Goal: Information Seeking & Learning: Learn about a topic

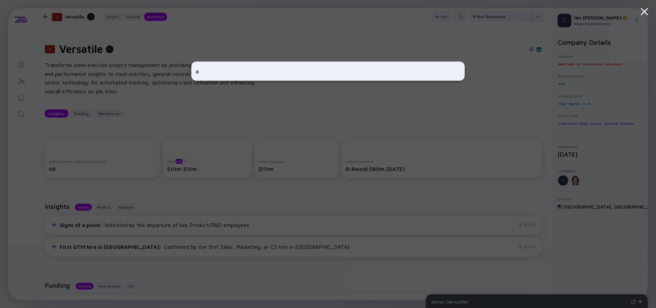
scroll to position [651, 0]
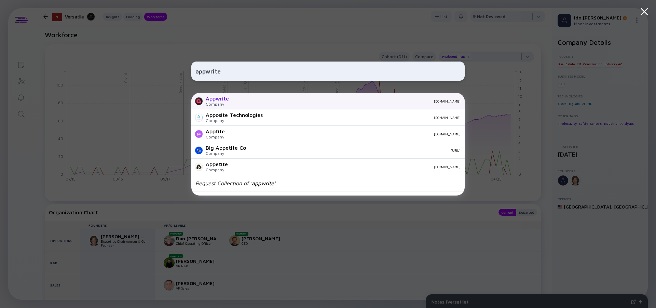
type input "appwrite"
click at [215, 96] on div "Appwrite" at bounding box center [217, 98] width 23 height 6
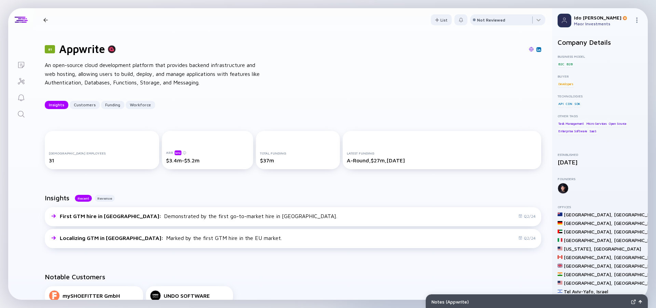
click at [182, 73] on div "An open-source cloud development platform that provides backend infrastructure …" at bounding box center [154, 74] width 219 height 26
click at [148, 73] on div "An open-source cloud development platform that provides backend infrastructure …" at bounding box center [154, 74] width 219 height 26
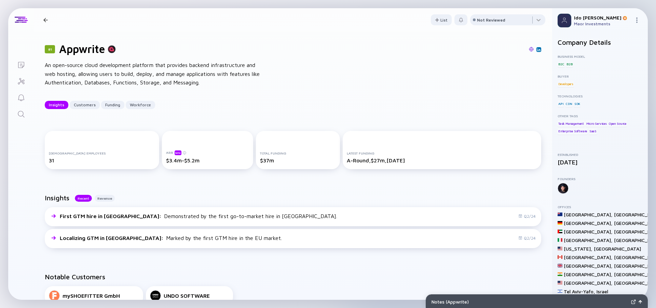
click at [148, 73] on div "An open-source cloud development platform that provides backend infrastructure …" at bounding box center [154, 74] width 219 height 26
click at [117, 73] on div "An open-source cloud development platform that provides backend infrastructure …" at bounding box center [154, 74] width 219 height 26
click at [99, 73] on div "An open-source cloud development platform that provides backend infrastructure …" at bounding box center [154, 74] width 219 height 26
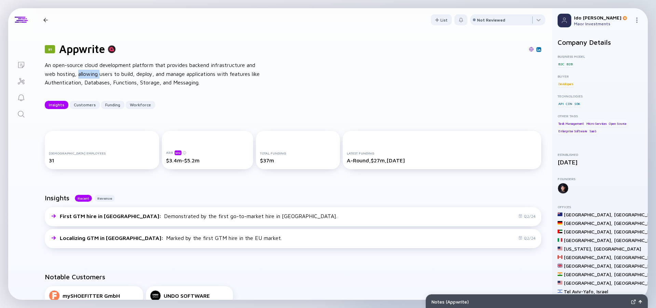
click at [89, 73] on div "An open-source cloud development platform that provides backend infrastructure …" at bounding box center [154, 74] width 219 height 26
click at [65, 74] on div "An open-source cloud development platform that provides backend infrastructure …" at bounding box center [154, 74] width 219 height 26
click at [126, 67] on div "An open-source cloud development platform that provides backend infrastructure …" at bounding box center [154, 74] width 219 height 26
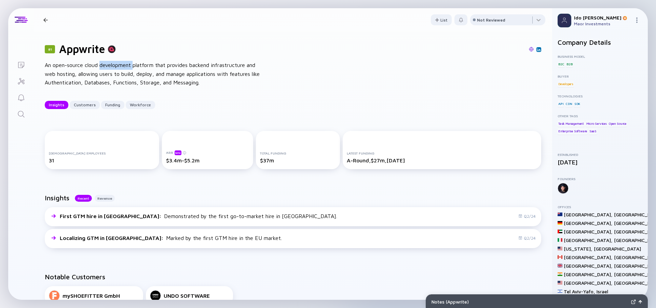
click at [126, 67] on div "An open-source cloud development platform that provides backend infrastructure …" at bounding box center [154, 74] width 219 height 26
click at [122, 68] on div "An open-source cloud development platform that provides backend infrastructure …" at bounding box center [154, 74] width 219 height 26
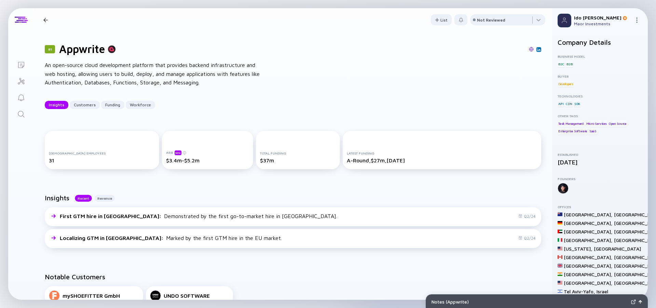
click at [19, 118] on div "Search" at bounding box center [21, 114] width 8 height 9
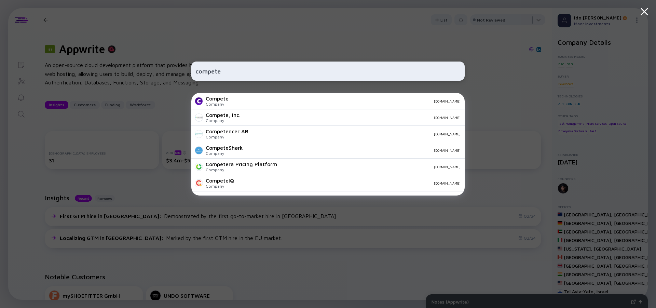
click at [196, 71] on input "compete" at bounding box center [327, 71] width 265 height 12
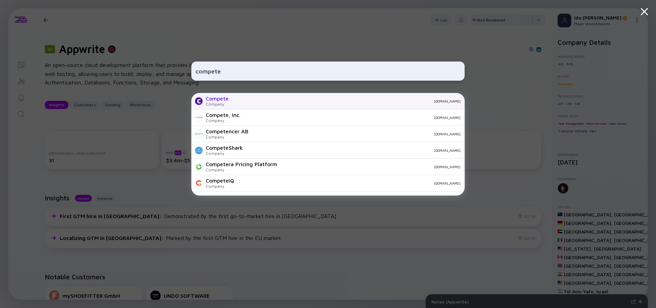
type input "compete"
click at [208, 97] on div "Compete" at bounding box center [217, 98] width 23 height 6
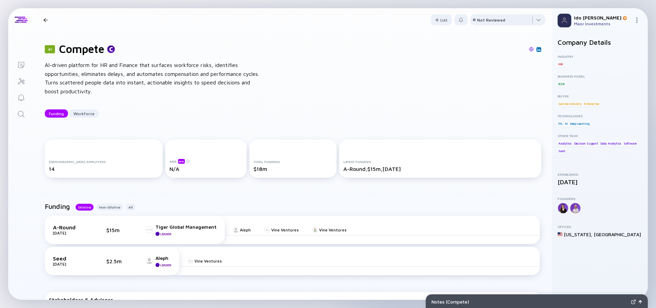
click at [133, 73] on div "AI-driven platform for HR and Finance that surfaces workforce risks, identifies…" at bounding box center [154, 78] width 219 height 35
click at [134, 73] on div "AI-driven platform for HR and Finance that surfaces workforce risks, identifies…" at bounding box center [154, 78] width 219 height 35
click at [119, 72] on div "AI-driven platform for HR and Finance that surfaces workforce risks, identifies…" at bounding box center [154, 78] width 219 height 35
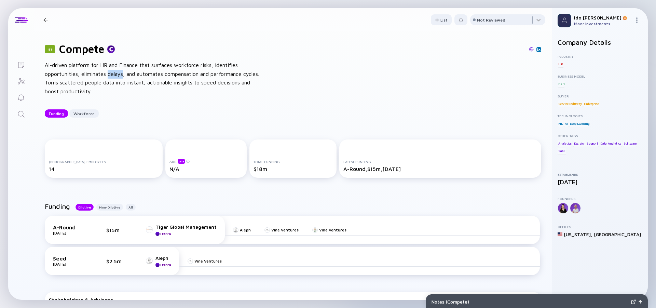
click at [119, 72] on div "AI-driven platform for HR and Finance that surfaces workforce risks, identifies…" at bounding box center [154, 78] width 219 height 35
click at [96, 72] on div "AI-driven platform for HR and Finance that surfaces workforce risks, identifies…" at bounding box center [154, 78] width 219 height 35
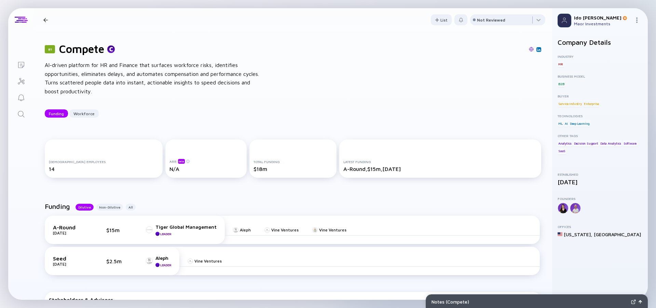
click at [98, 72] on div "AI-driven platform for HR and Finance that surfaces workforce risks, identifies…" at bounding box center [154, 78] width 219 height 35
click at [111, 69] on div "AI-driven platform for HR and Finance that surfaces workforce risks, identifies…" at bounding box center [154, 78] width 219 height 35
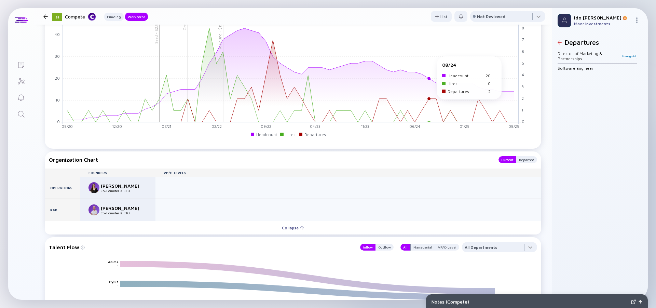
scroll to position [615, 0]
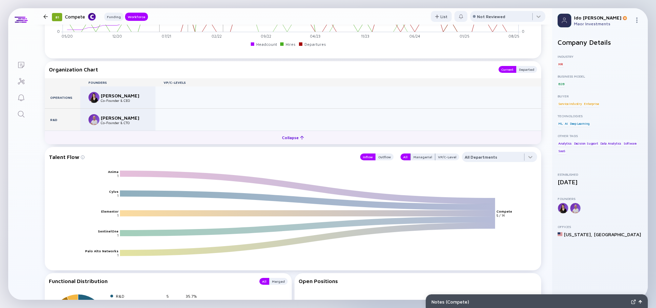
click at [283, 137] on div "Collapse" at bounding box center [293, 137] width 30 height 11
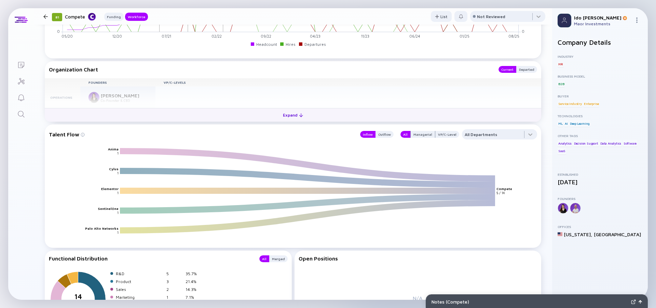
click at [290, 116] on div "Expand" at bounding box center [293, 115] width 28 height 11
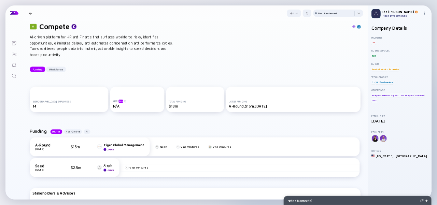
scroll to position [0, 0]
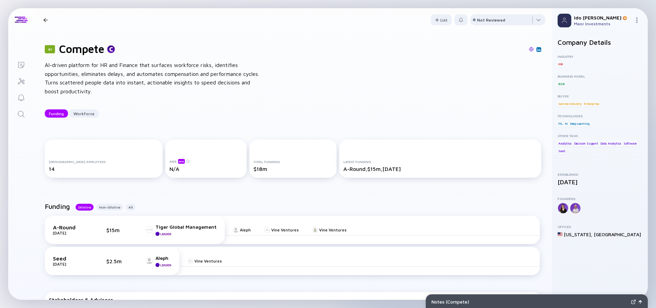
click at [20, 117] on icon "Search" at bounding box center [21, 114] width 8 height 8
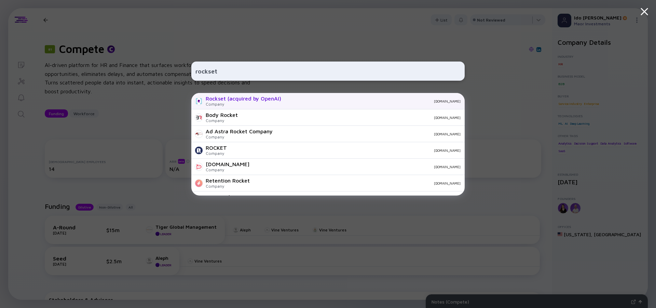
type input "rockset"
click at [216, 97] on div "Rockset (acquired by OpenAI)" at bounding box center [243, 98] width 75 height 6
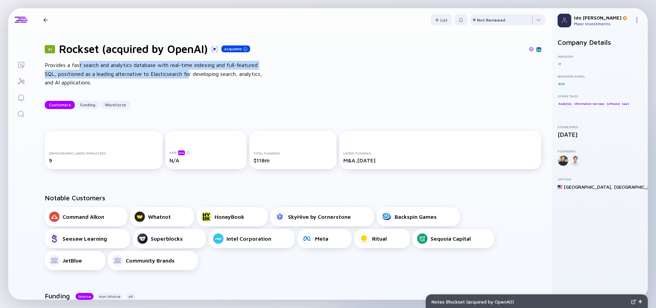
drag, startPoint x: 79, startPoint y: 64, endPoint x: 190, endPoint y: 71, distance: 110.5
click at [190, 71] on div "Provides a fast search and analytics database with real-time indexing and full-…" at bounding box center [154, 74] width 219 height 26
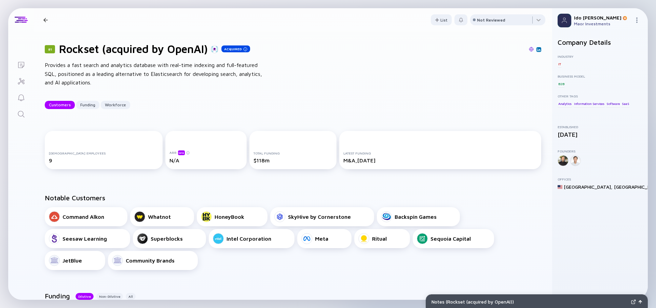
click at [190, 71] on div "Provides a fast search and analytics database with real-time indexing and full-…" at bounding box center [154, 74] width 219 height 26
click at [161, 71] on div "Provides a fast search and analytics database with real-time indexing and full-…" at bounding box center [154, 74] width 219 height 26
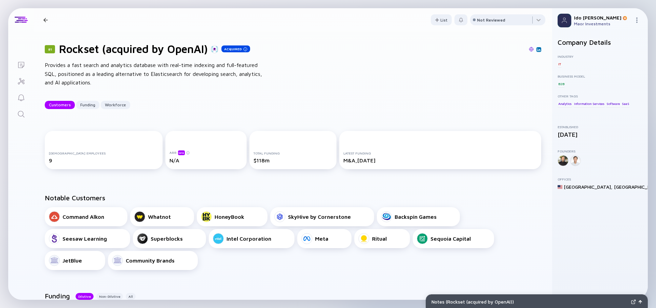
click at [161, 71] on div "Provides a fast search and analytics database with real-time indexing and full-…" at bounding box center [154, 74] width 219 height 26
click at [121, 71] on div "Provides a fast search and analytics database with real-time indexing and full-…" at bounding box center [154, 74] width 219 height 26
click at [95, 71] on div "Provides a fast search and analytics database with real-time indexing and full-…" at bounding box center [154, 74] width 219 height 26
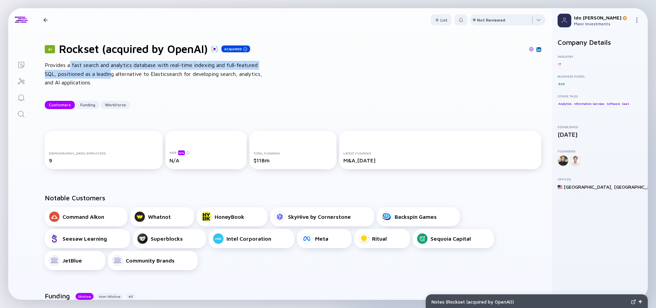
drag, startPoint x: 112, startPoint y: 77, endPoint x: 70, endPoint y: 66, distance: 43.7
click at [70, 66] on div "Provides a fast search and analytics database with real-time indexing and full-…" at bounding box center [154, 74] width 219 height 26
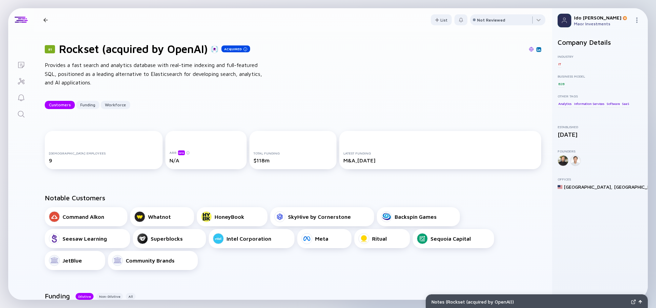
click at [70, 66] on div "Provides a fast search and analytics database with real-time indexing and full-…" at bounding box center [154, 74] width 219 height 26
click at [69, 66] on div "Provides a fast search and analytics database with real-time indexing and full-…" at bounding box center [154, 74] width 219 height 26
click at [126, 74] on div "Provides a fast search and analytics database with real-time indexing and full-…" at bounding box center [154, 74] width 219 height 26
